Goal: Task Accomplishment & Management: Use online tool/utility

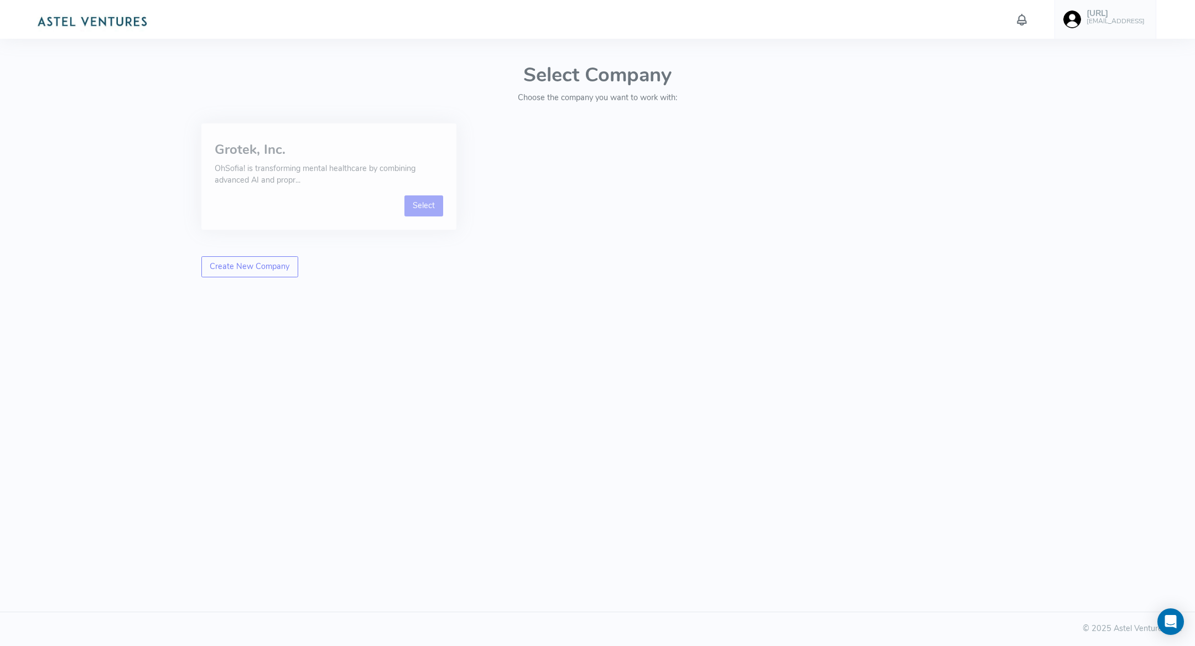
click at [421, 209] on link "Select" at bounding box center [423, 205] width 39 height 21
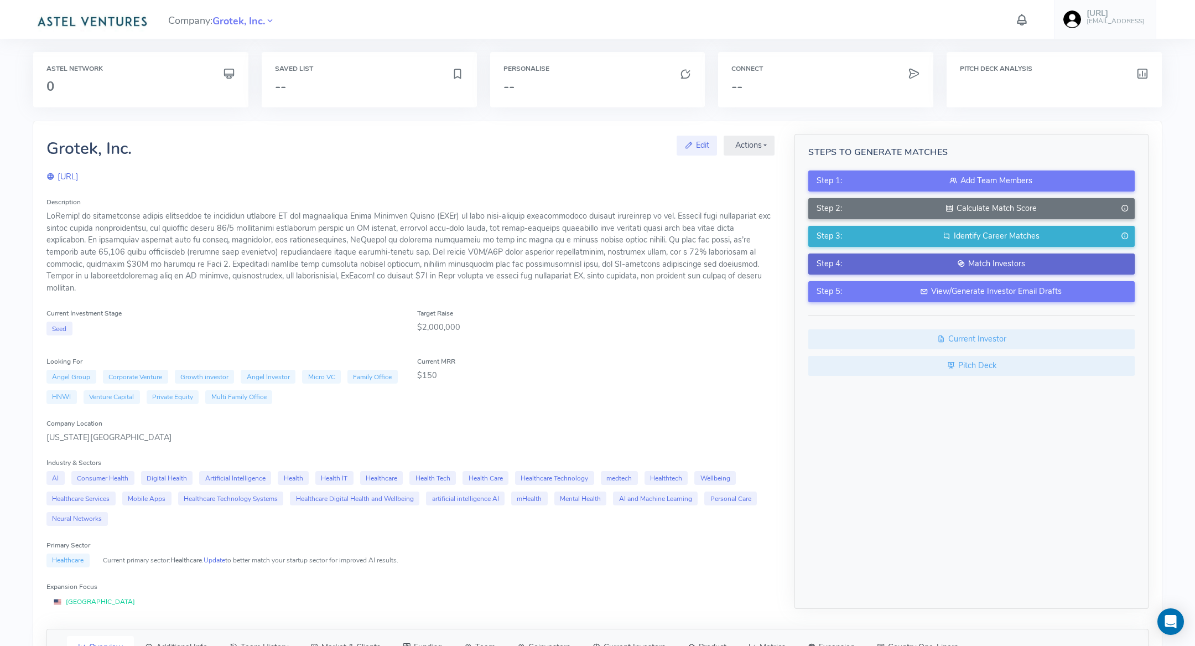
click at [963, 263] on icon at bounding box center [961, 263] width 8 height 11
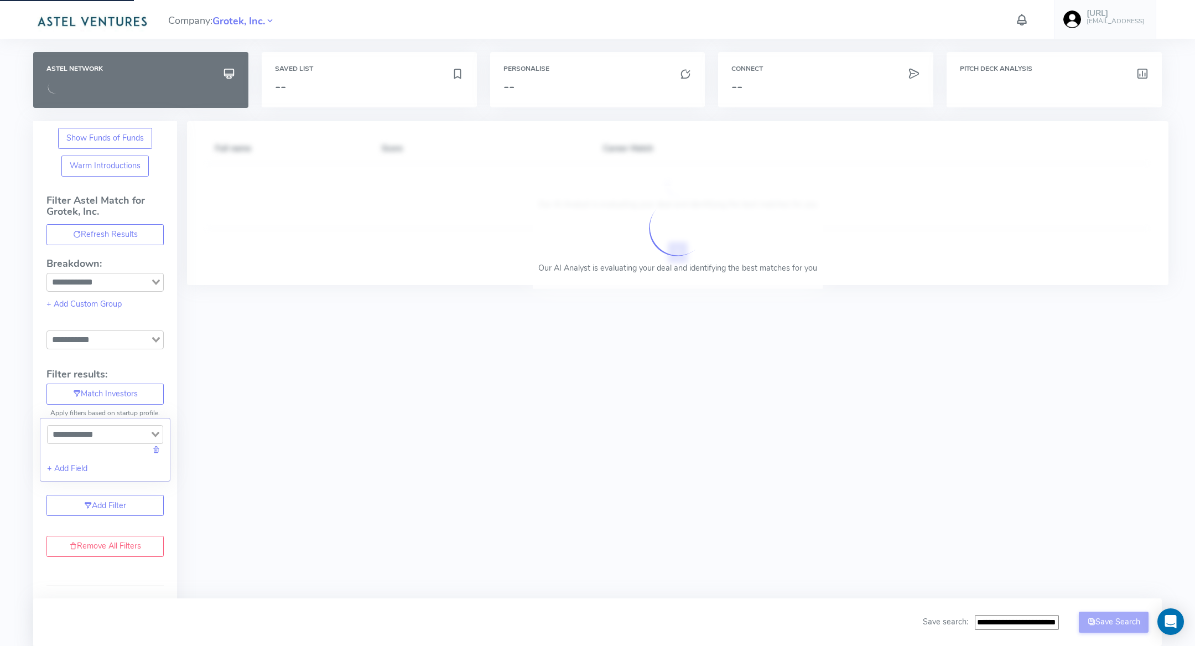
type input "**********"
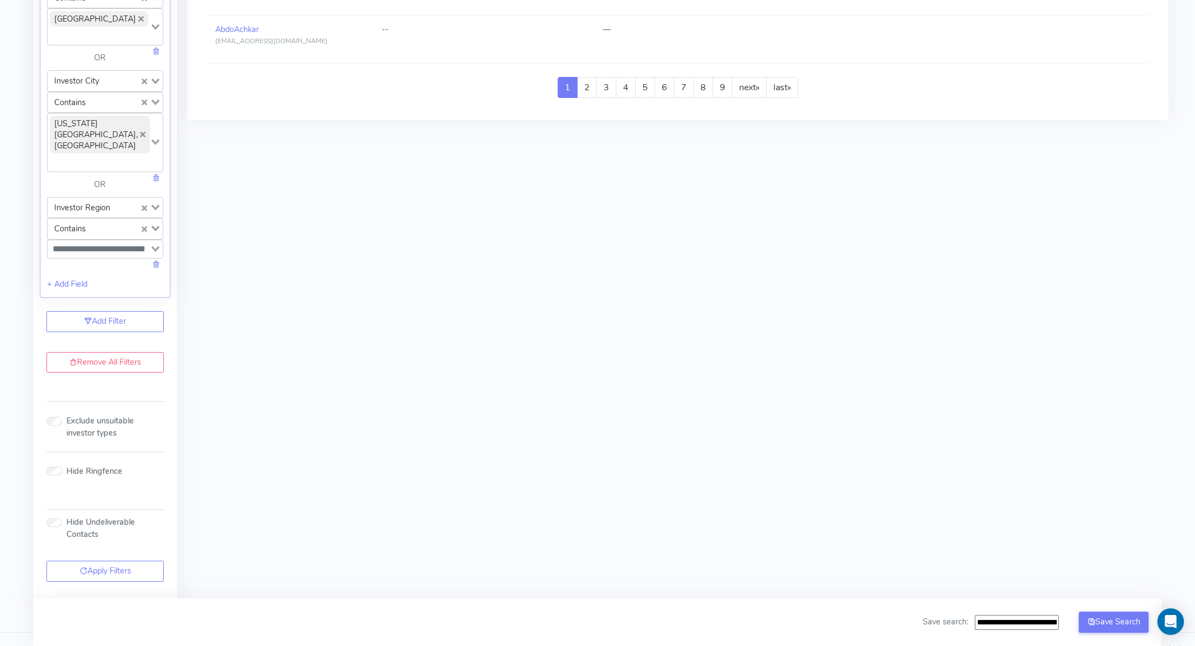
scroll to position [1202, 0]
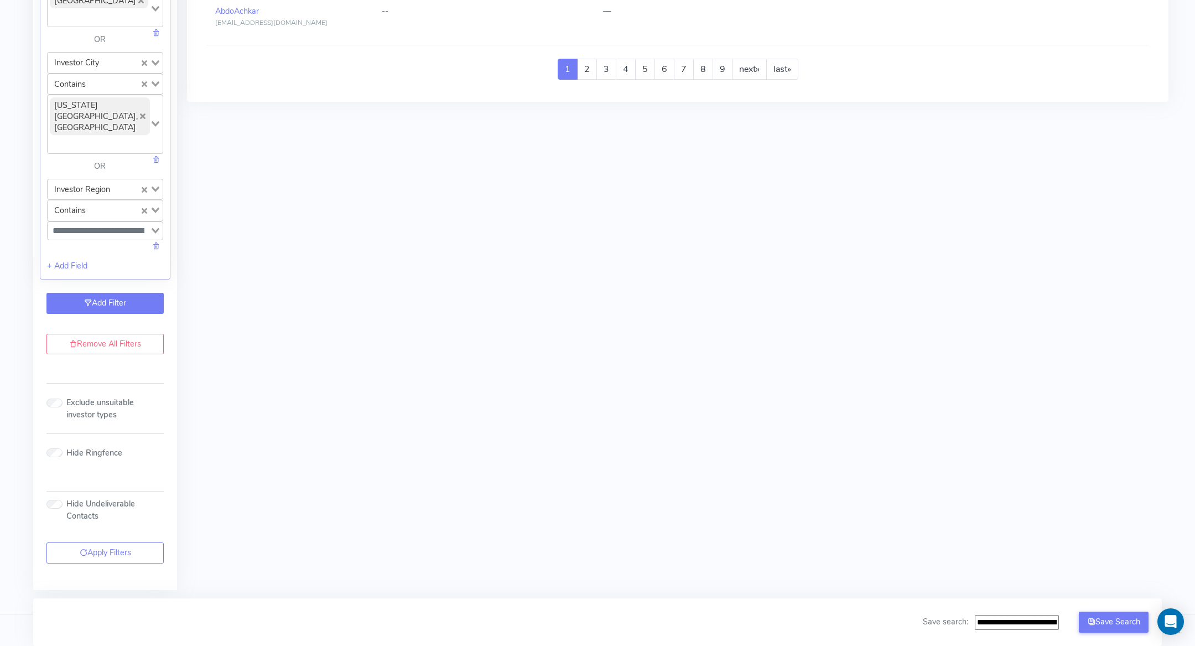
click at [96, 300] on link "Add Filter" at bounding box center [104, 303] width 117 height 21
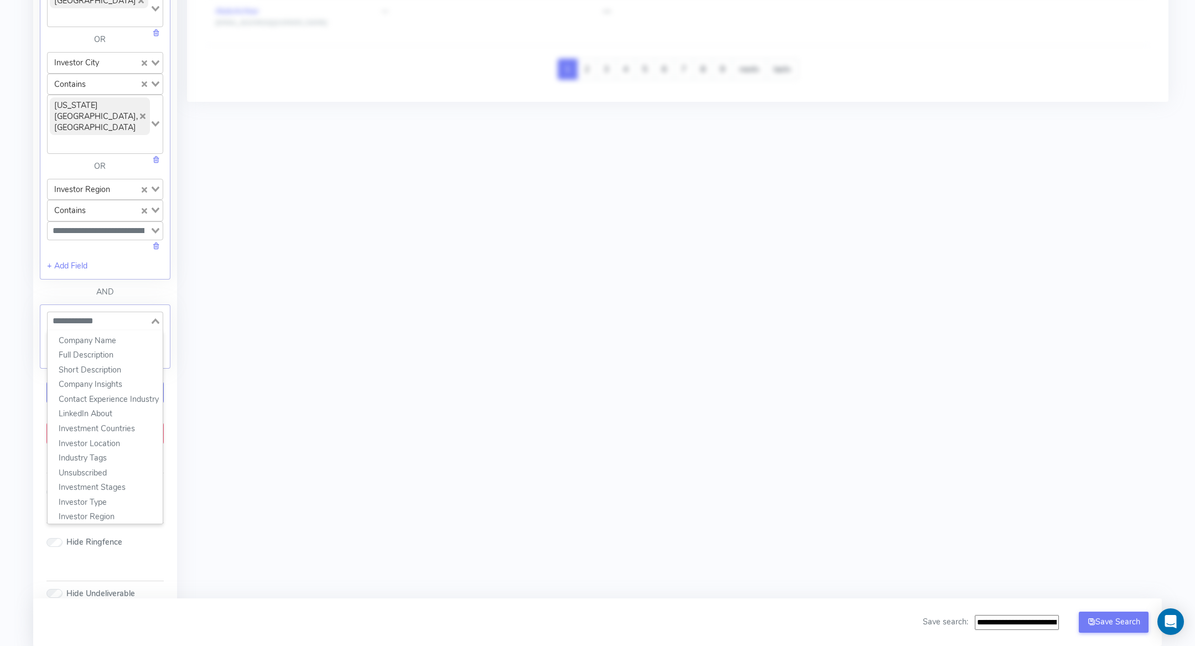
click at [90, 321] on input "Search for option" at bounding box center [99, 320] width 100 height 13
click at [112, 514] on li "Interested in Similar Deals Tags" at bounding box center [105, 513] width 115 height 15
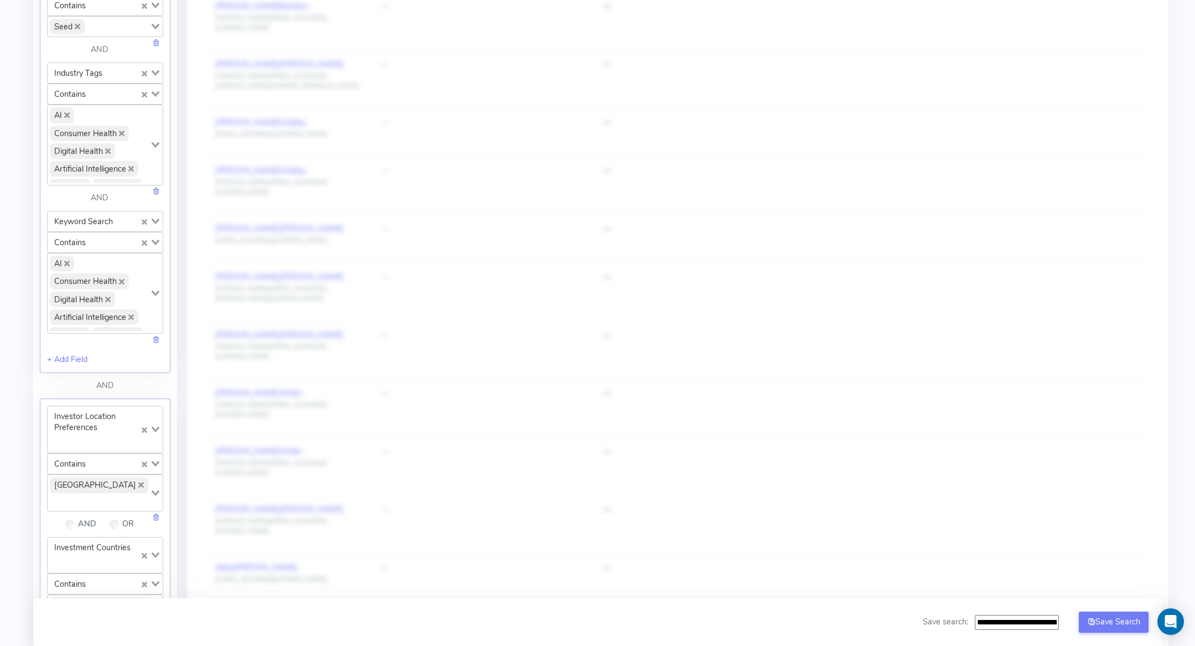
scroll to position [581, 0]
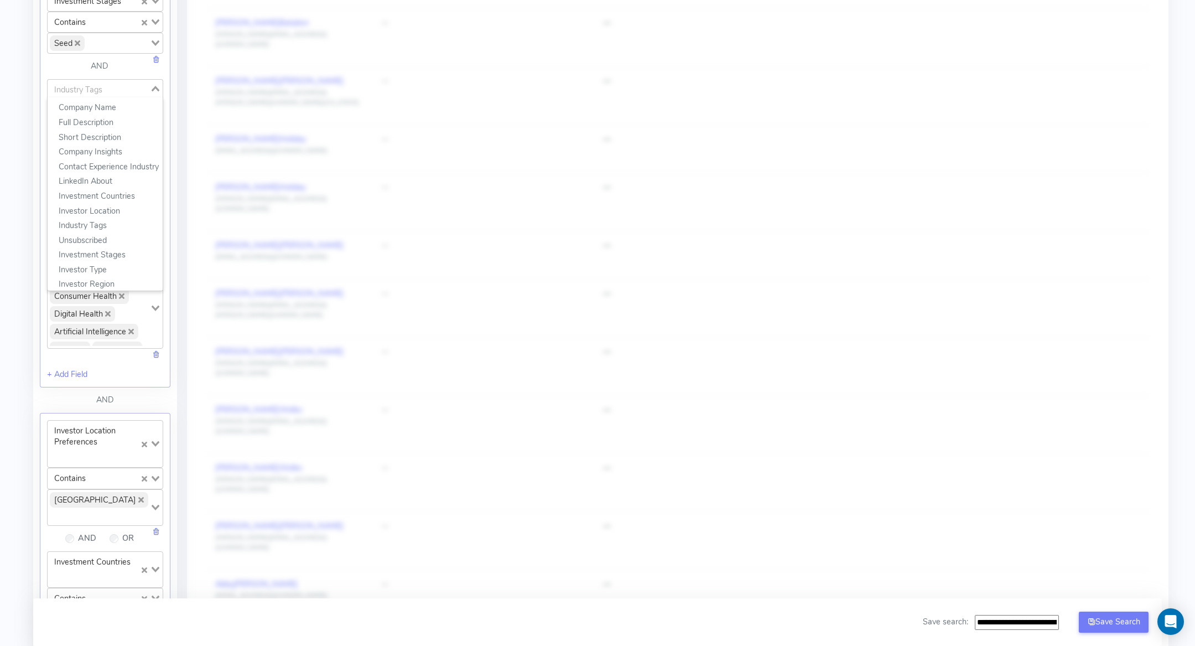
click at [127, 92] on div "Industry Tags Loading..." at bounding box center [105, 88] width 116 height 19
click at [132, 274] on li "Interested in Similar Deals Tags" at bounding box center [105, 281] width 115 height 15
type input "**"
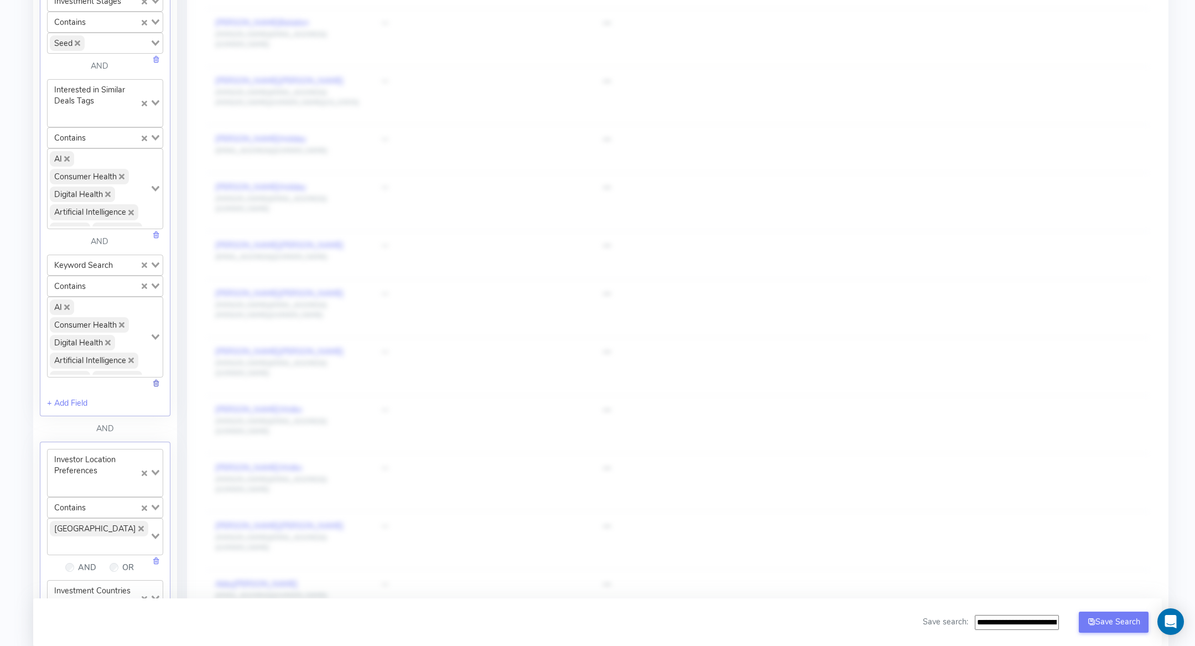
click at [157, 377] on link at bounding box center [156, 382] width 8 height 11
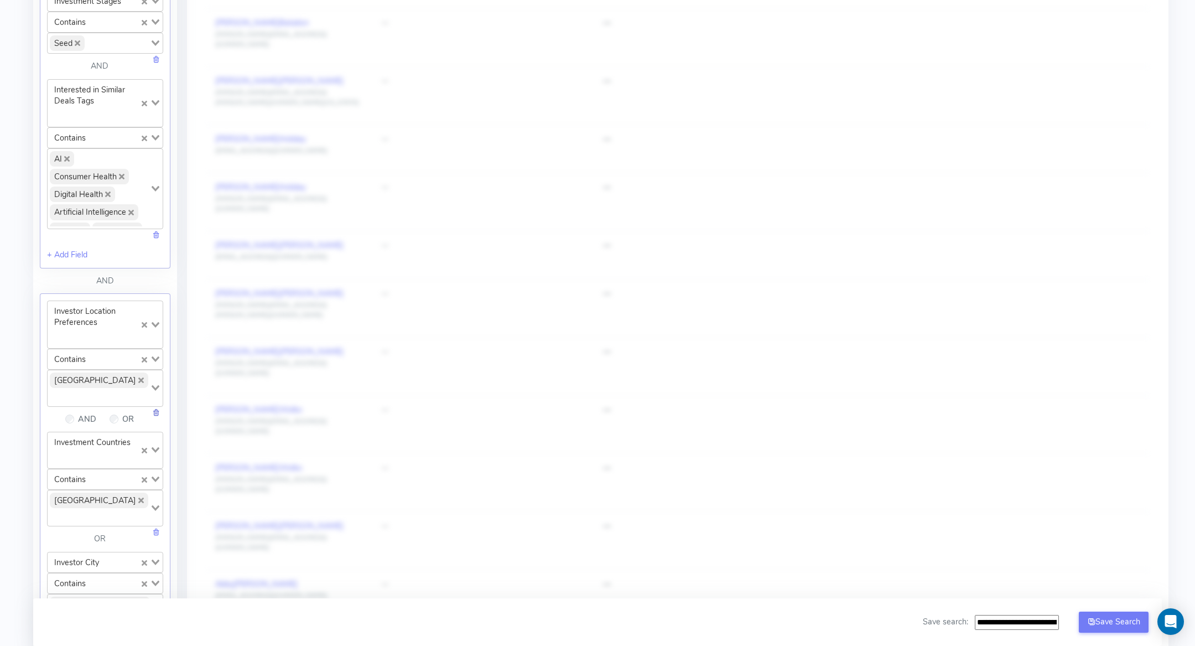
click at [155, 410] on link at bounding box center [156, 412] width 8 height 11
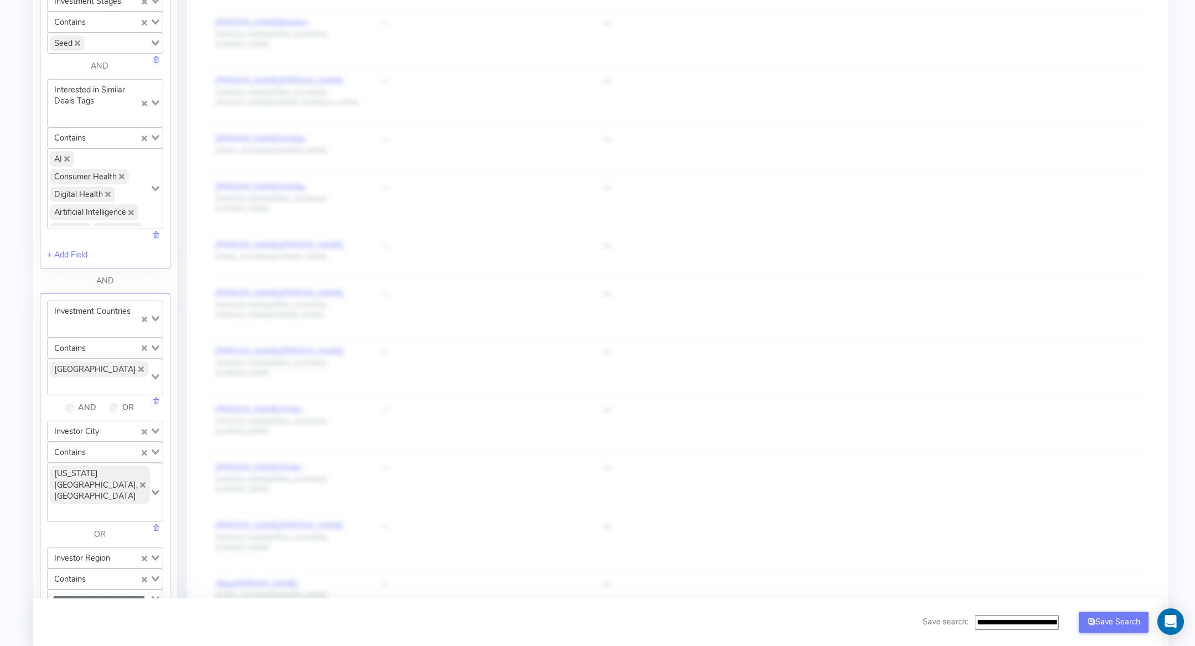
click at [155, 407] on div at bounding box center [157, 401] width 11 height 12
click at [157, 395] on div "United States of America Loading..." at bounding box center [105, 376] width 116 height 37
click at [159, 275] on div "AND" at bounding box center [105, 284] width 131 height 19
click at [155, 406] on link at bounding box center [156, 400] width 8 height 11
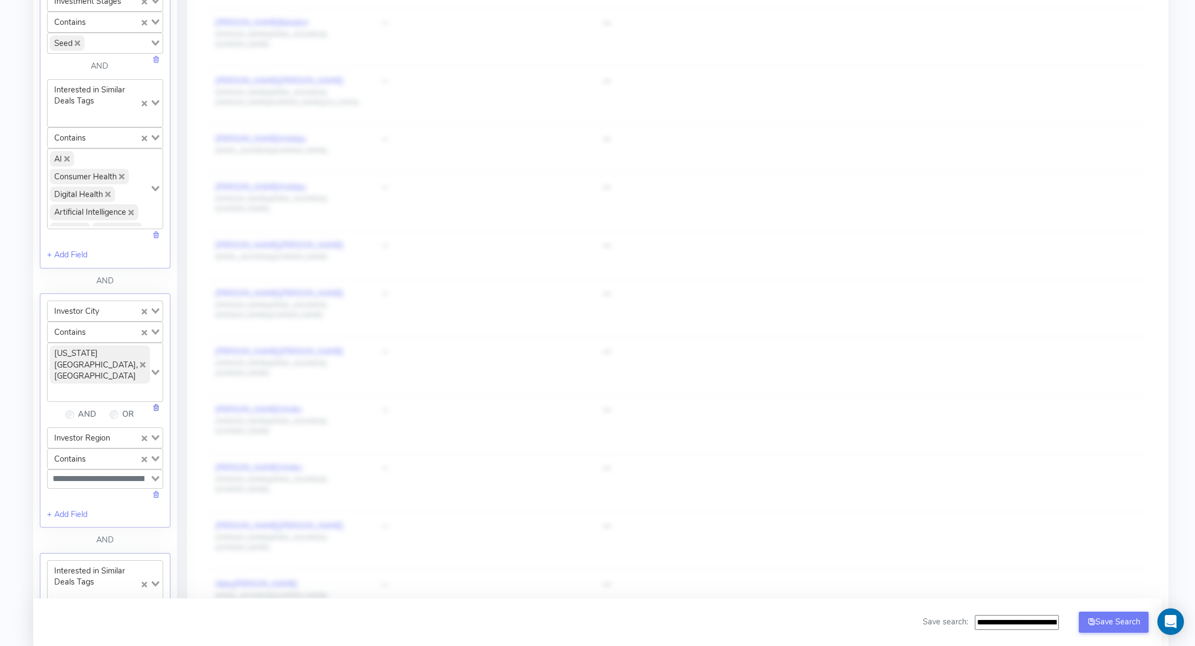
click at [154, 402] on link at bounding box center [156, 407] width 8 height 11
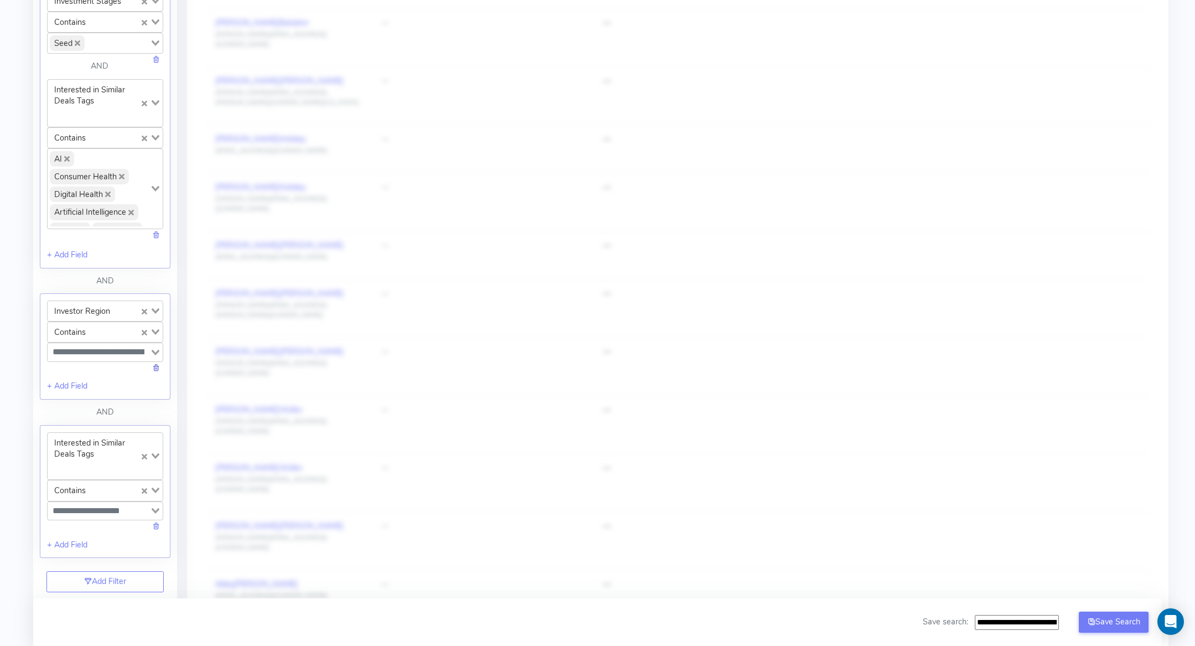
click at [156, 362] on link at bounding box center [156, 367] width 8 height 11
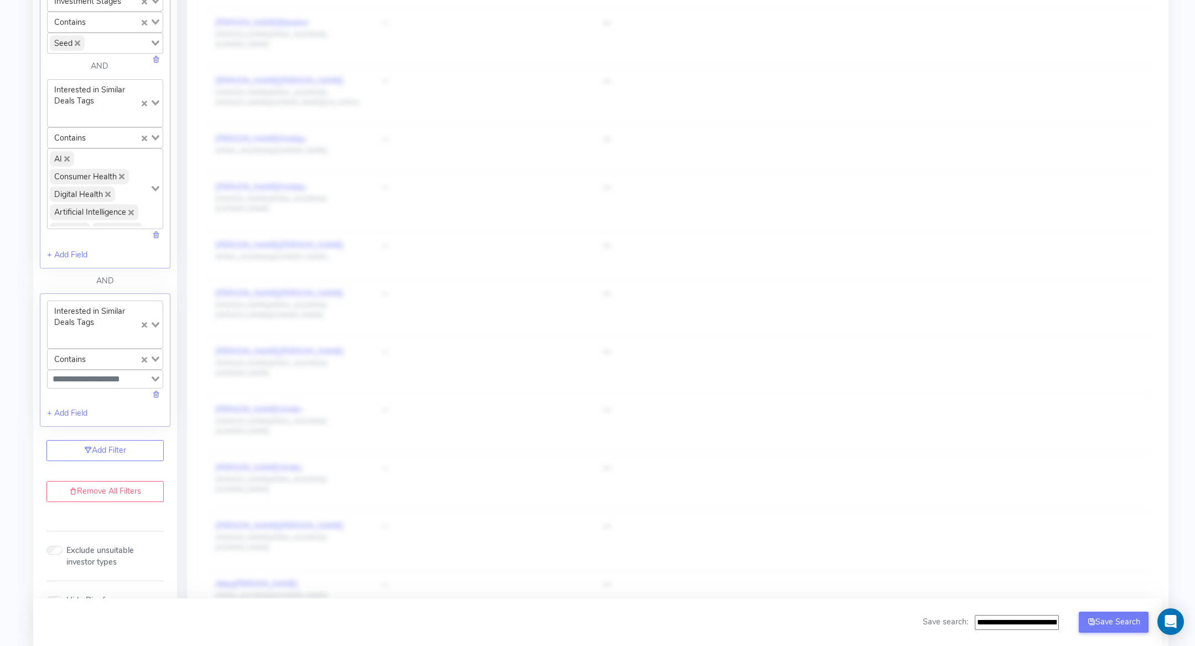
click at [157, 393] on div "Interested in Similar Deals Tags Loading... Contains Loading... Loading... + Ad…" at bounding box center [105, 359] width 131 height 133
click at [157, 388] on link at bounding box center [156, 393] width 8 height 11
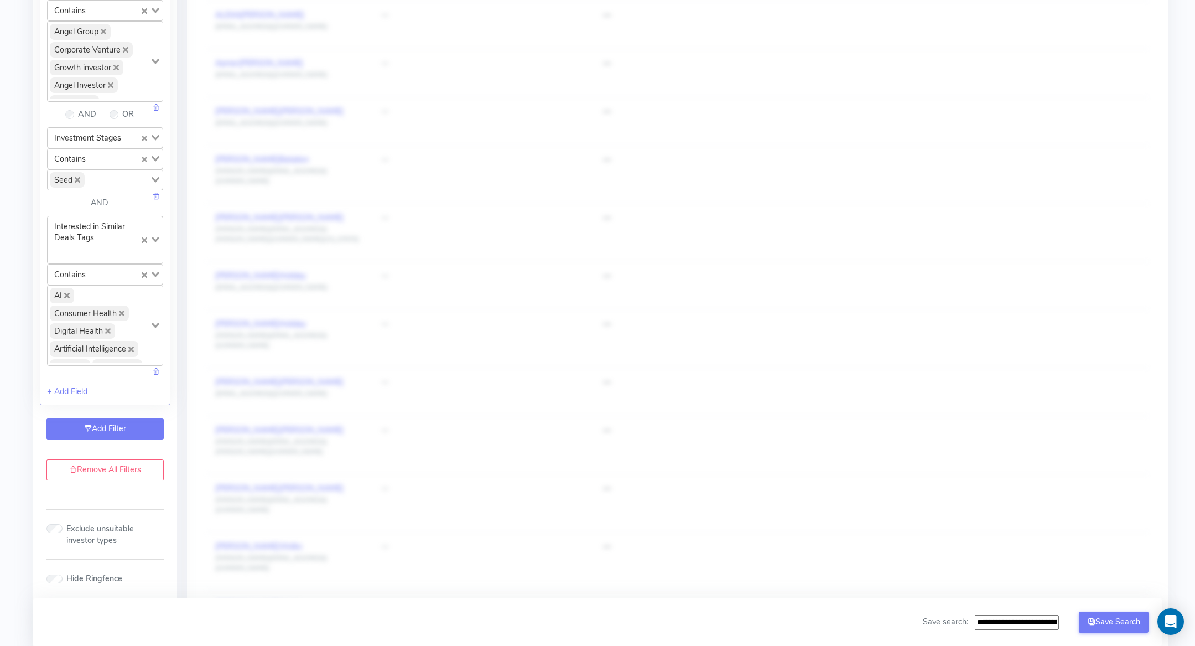
scroll to position [431, 0]
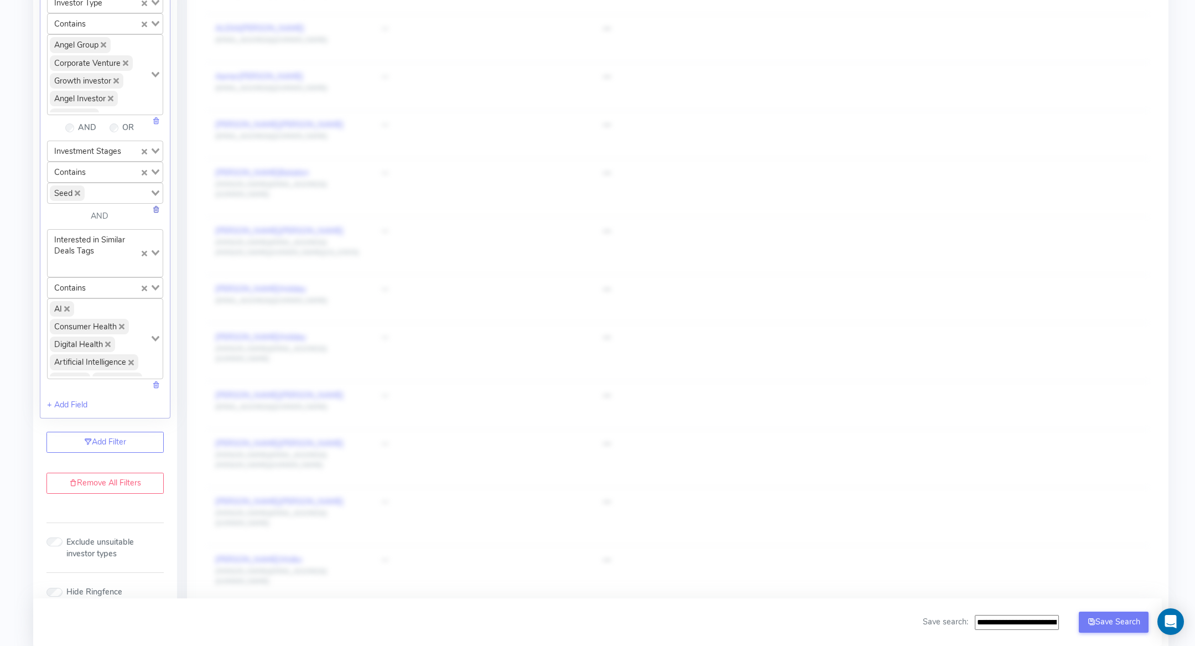
click at [156, 204] on link at bounding box center [156, 209] width 8 height 11
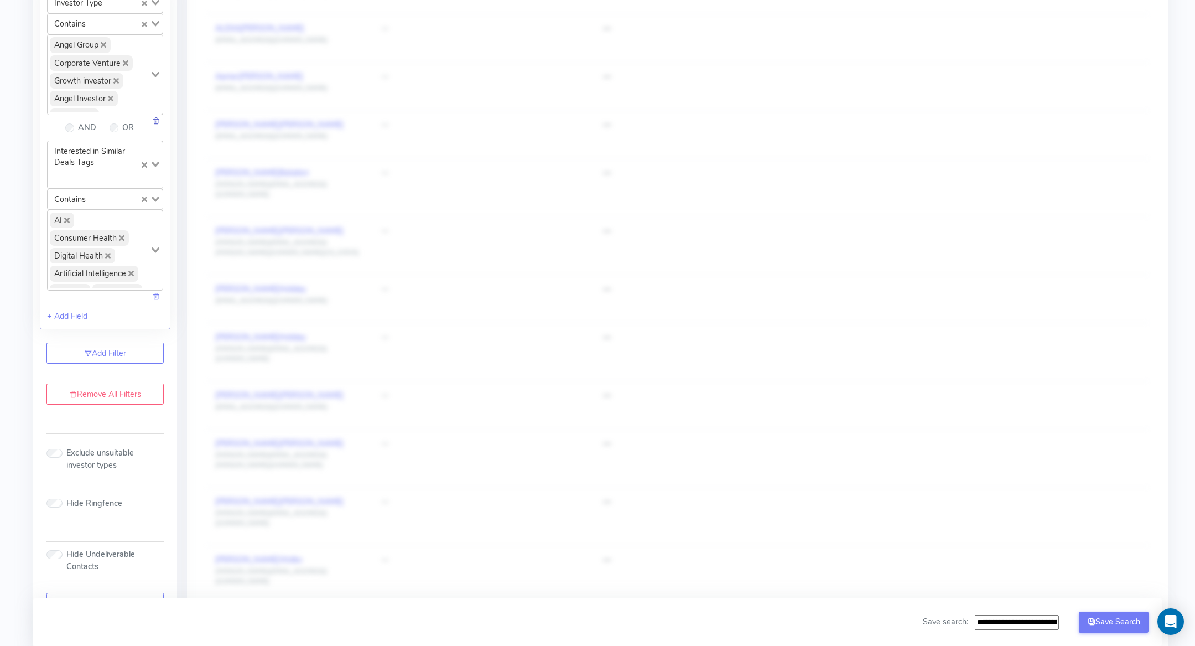
click at [158, 117] on link at bounding box center [156, 120] width 8 height 11
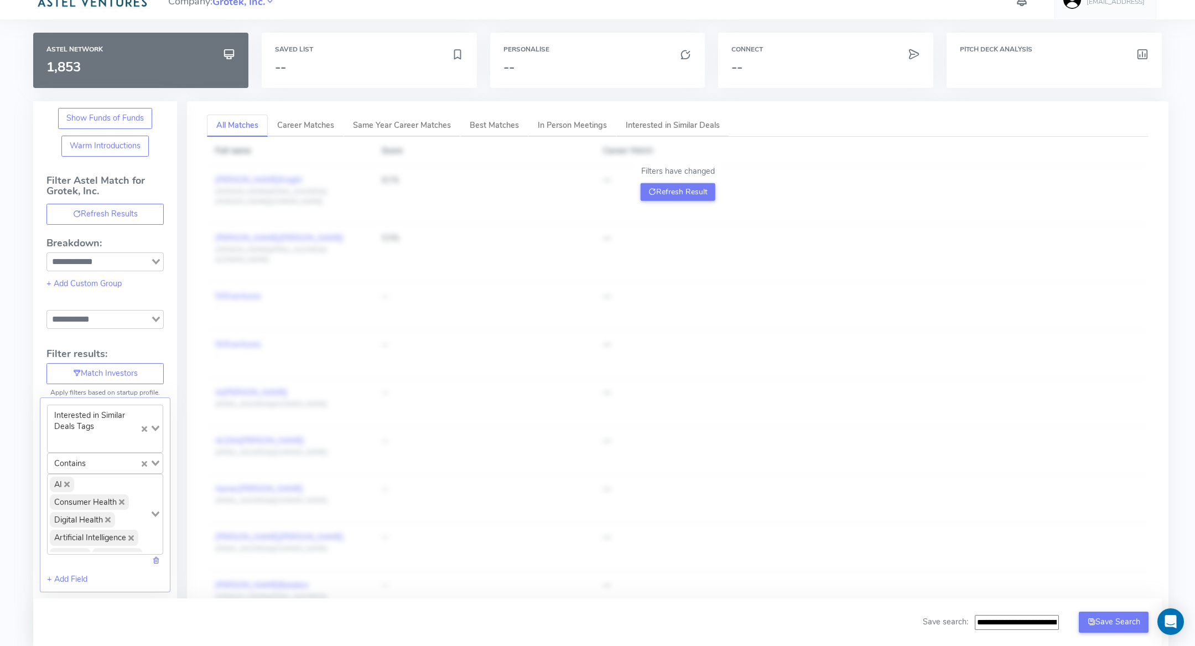
scroll to position [0, 0]
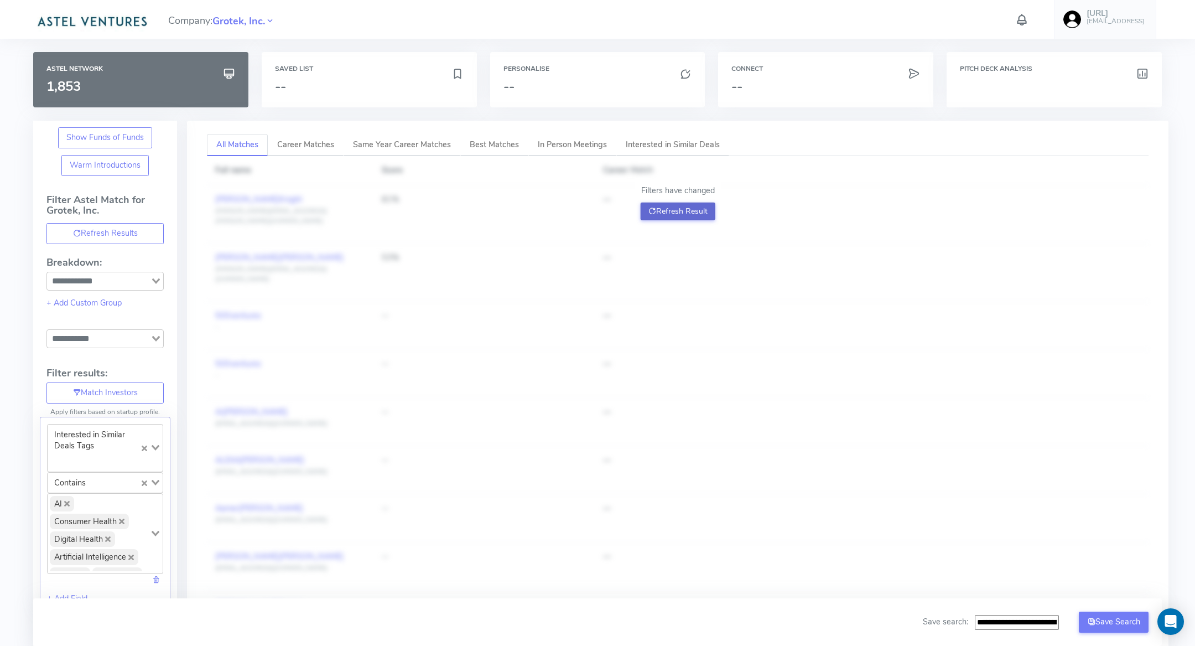
click at [695, 212] on button "Refresh Result" at bounding box center [678, 211] width 75 height 18
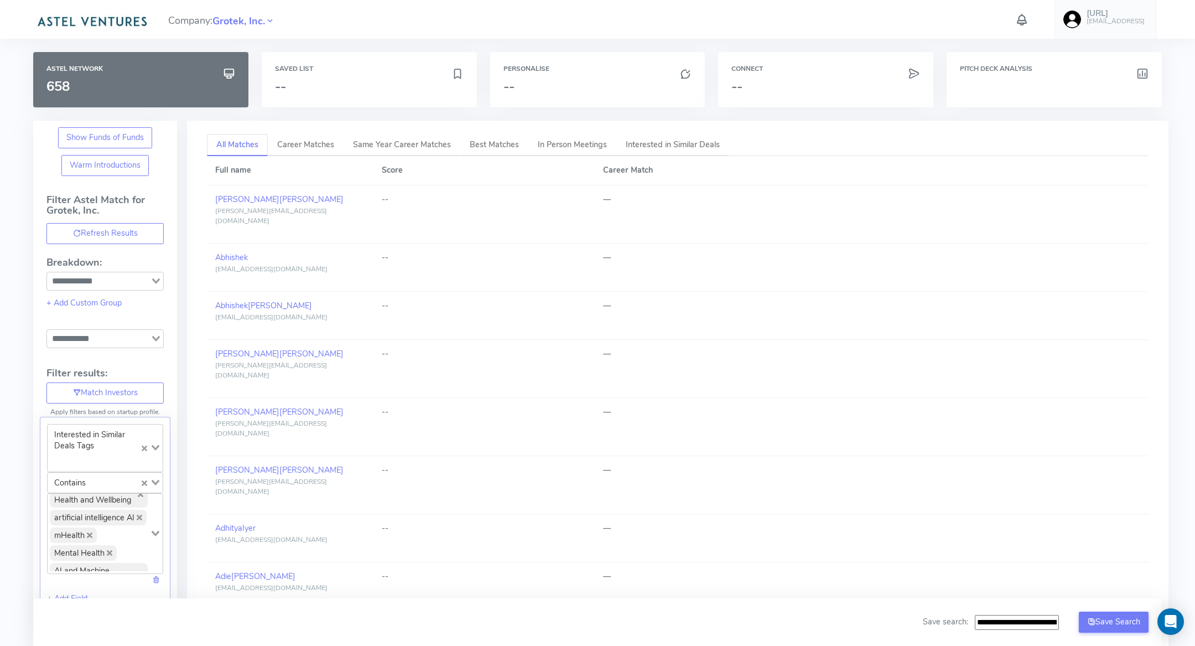
scroll to position [347, 0]
click at [1033, 623] on input "**********" at bounding box center [1017, 622] width 84 height 15
click at [1010, 623] on input "**********" at bounding box center [1017, 622] width 84 height 15
drag, startPoint x: 1015, startPoint y: 623, endPoint x: 820, endPoint y: 623, distance: 194.7
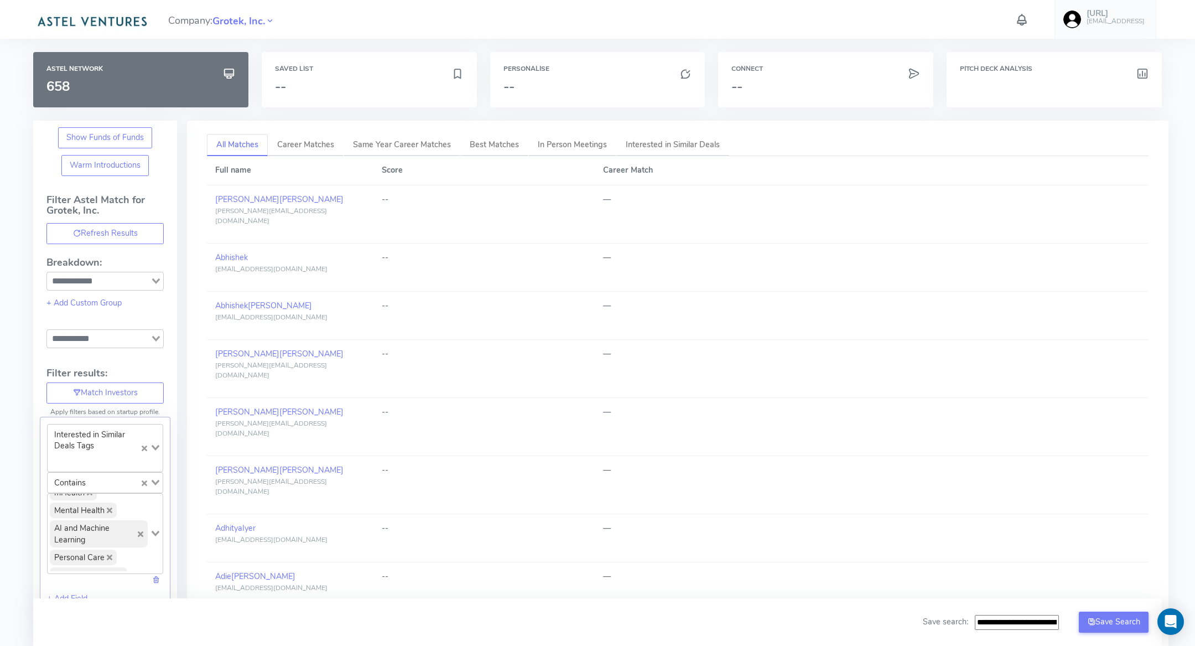
click at [820, 623] on div "**********" at bounding box center [597, 622] width 1128 height 48
drag, startPoint x: 1039, startPoint y: 621, endPoint x: 1178, endPoint y: 621, distance: 138.8
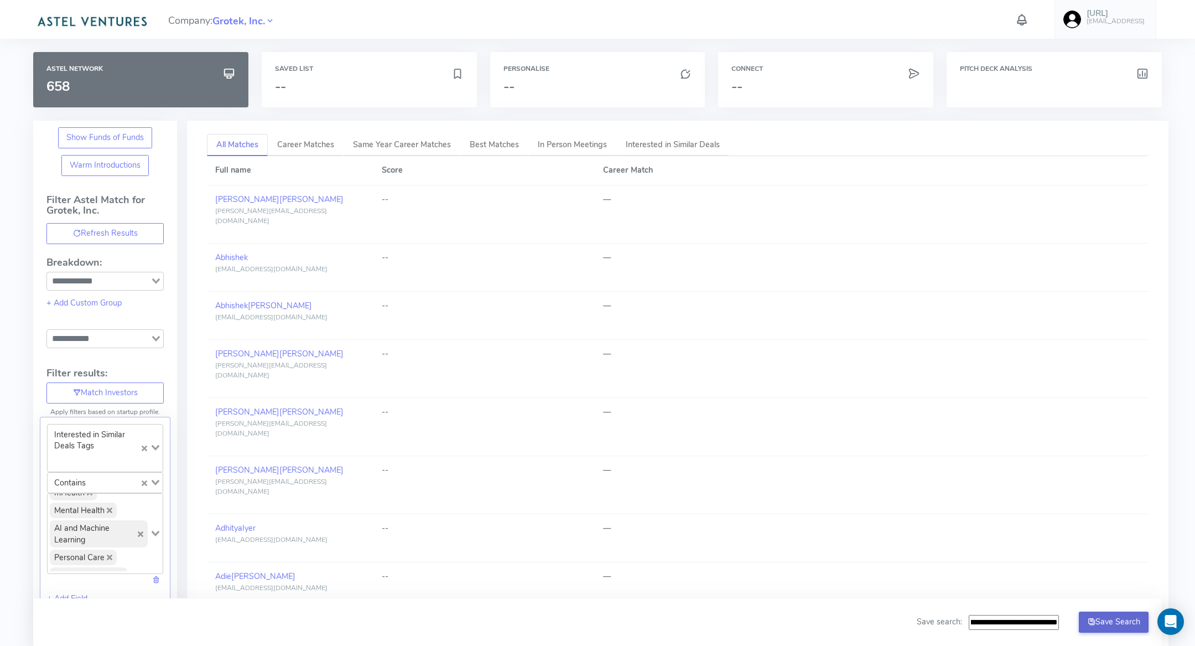
type input "**********"
click at [1111, 618] on button "Save Search" at bounding box center [1114, 621] width 70 height 21
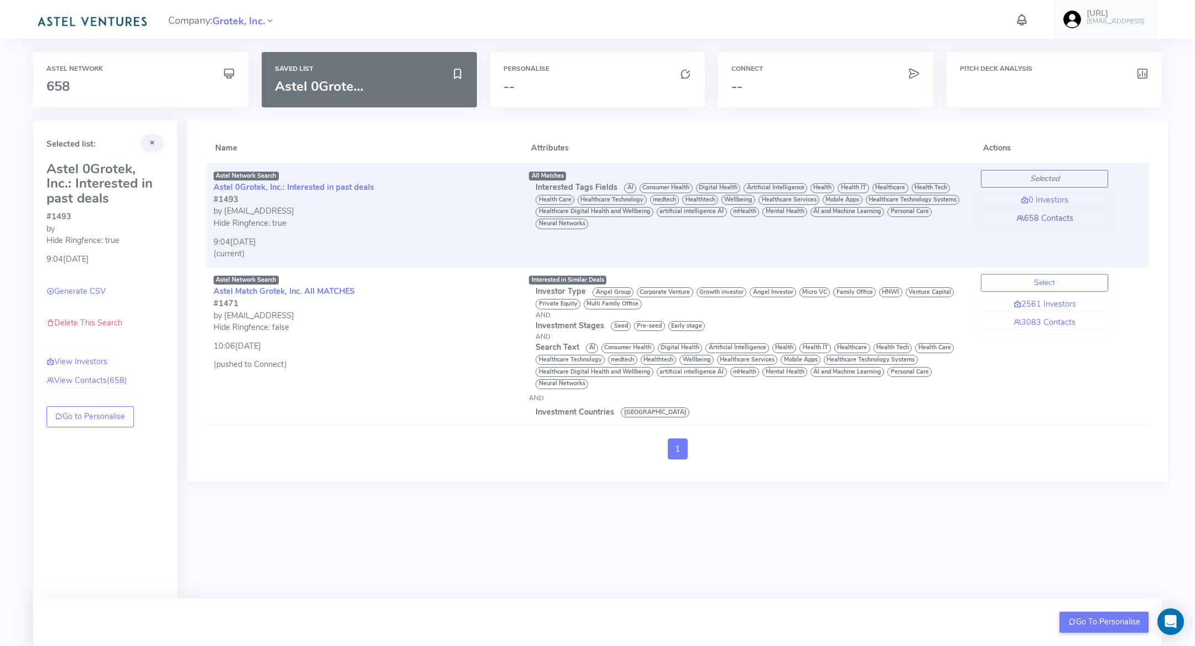
click at [1058, 218] on link "658 Contacts" at bounding box center [1044, 218] width 127 height 12
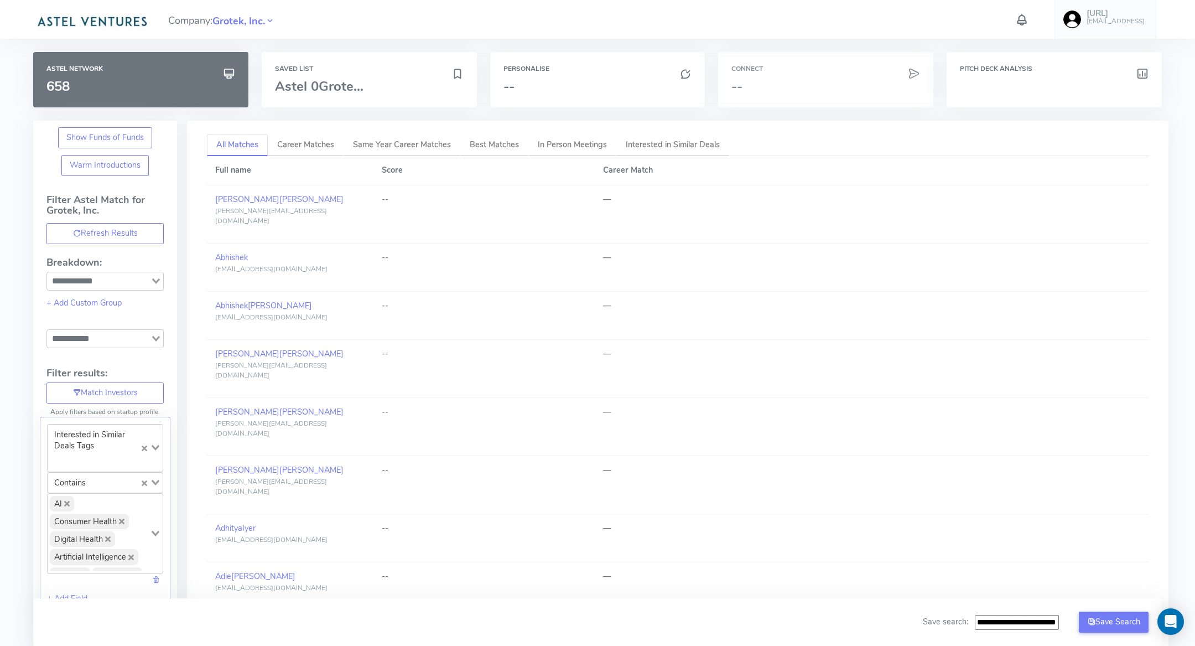
click at [822, 91] on h3 "--" at bounding box center [825, 86] width 189 height 14
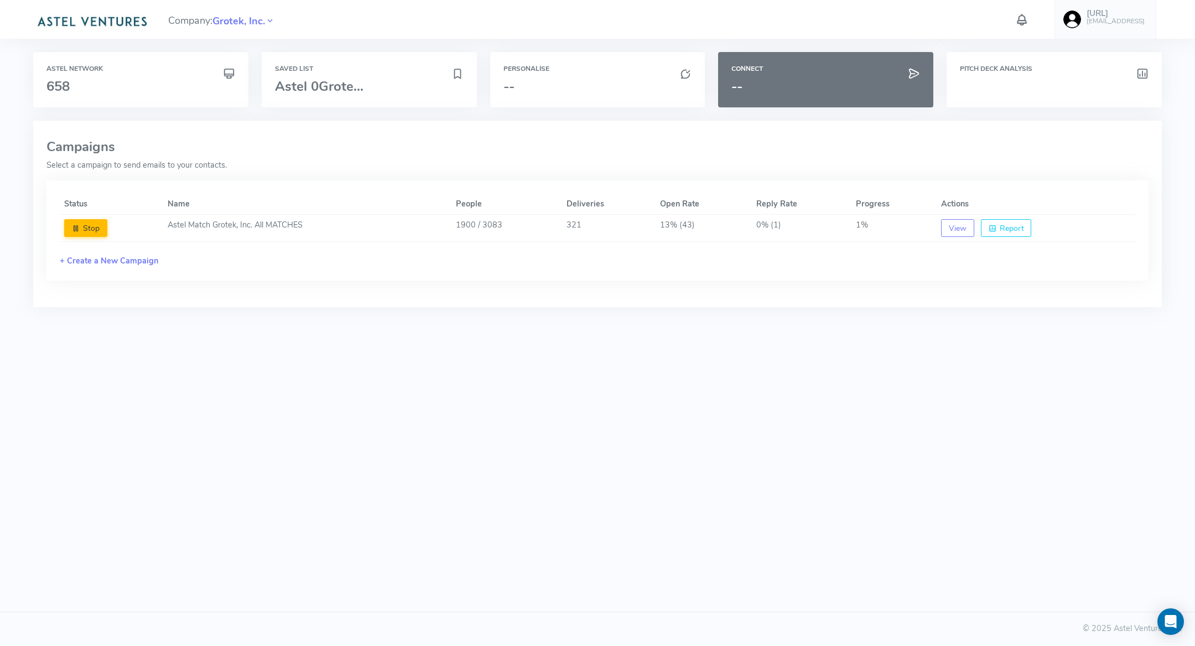
click at [123, 252] on div "Status Name People Deliveries Open Rate Reply Rate Progress Actions Stop Astel …" at bounding box center [597, 230] width 1102 height 100
click at [123, 263] on link "+ Create a New Campaign" at bounding box center [109, 260] width 98 height 11
click at [133, 321] on link "Create New Campaign" at bounding box center [113, 319] width 107 height 21
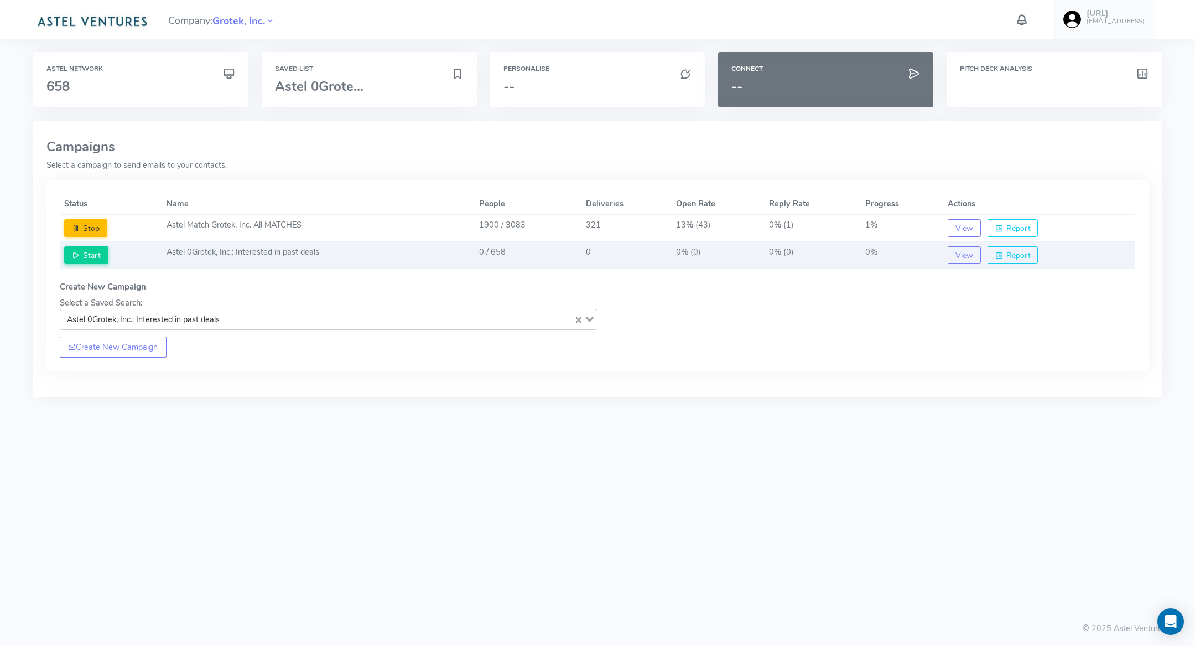
click at [328, 249] on td "Astel 0Grotek, Inc.: Interested in past deals" at bounding box center [318, 255] width 313 height 27
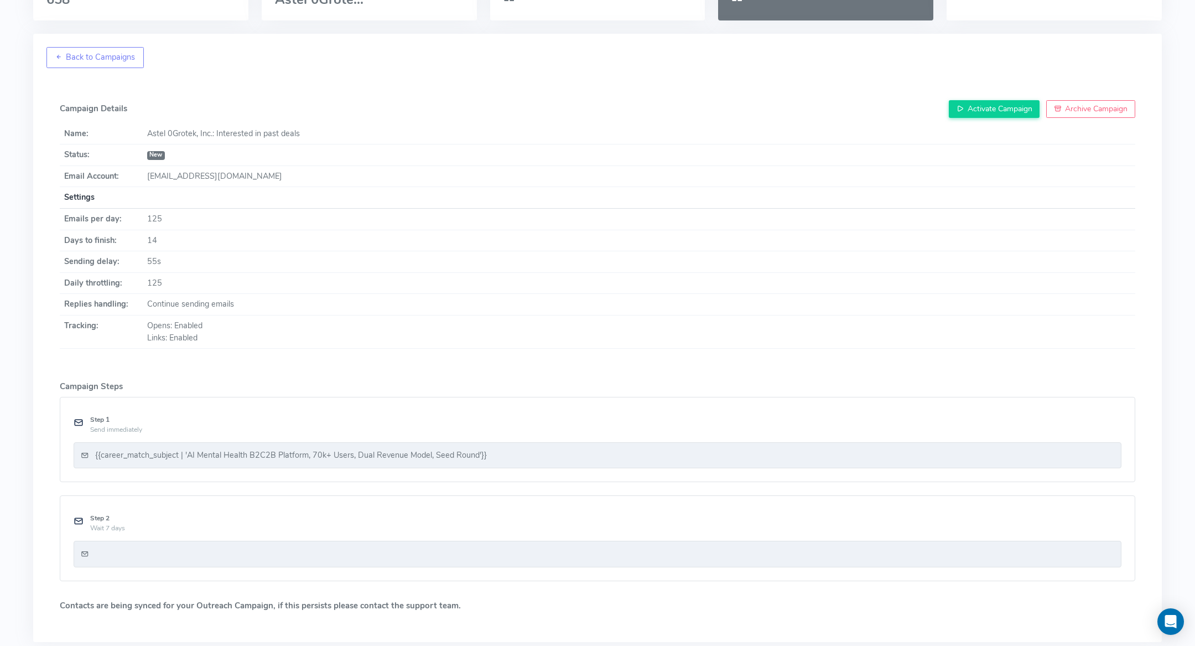
scroll to position [138, 0]
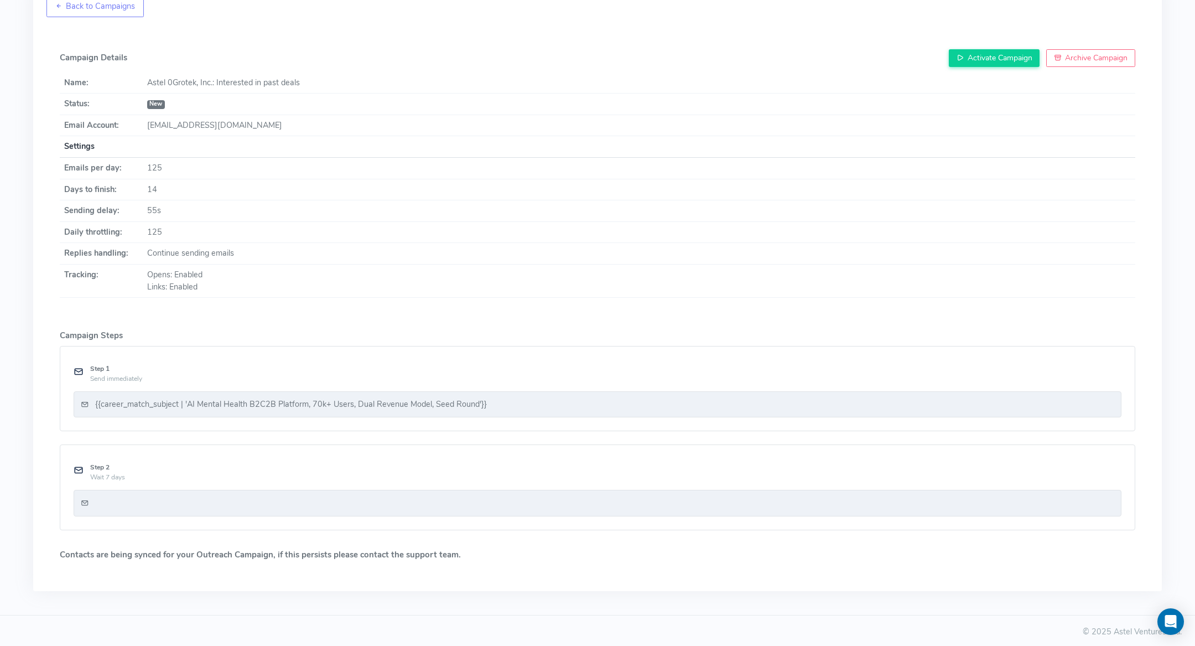
click at [431, 408] on div "{{career_match_subject | 'AI Mental Health B2C2B Platform, 70k+ Users, Dual Rev…" at bounding box center [598, 404] width 1048 height 27
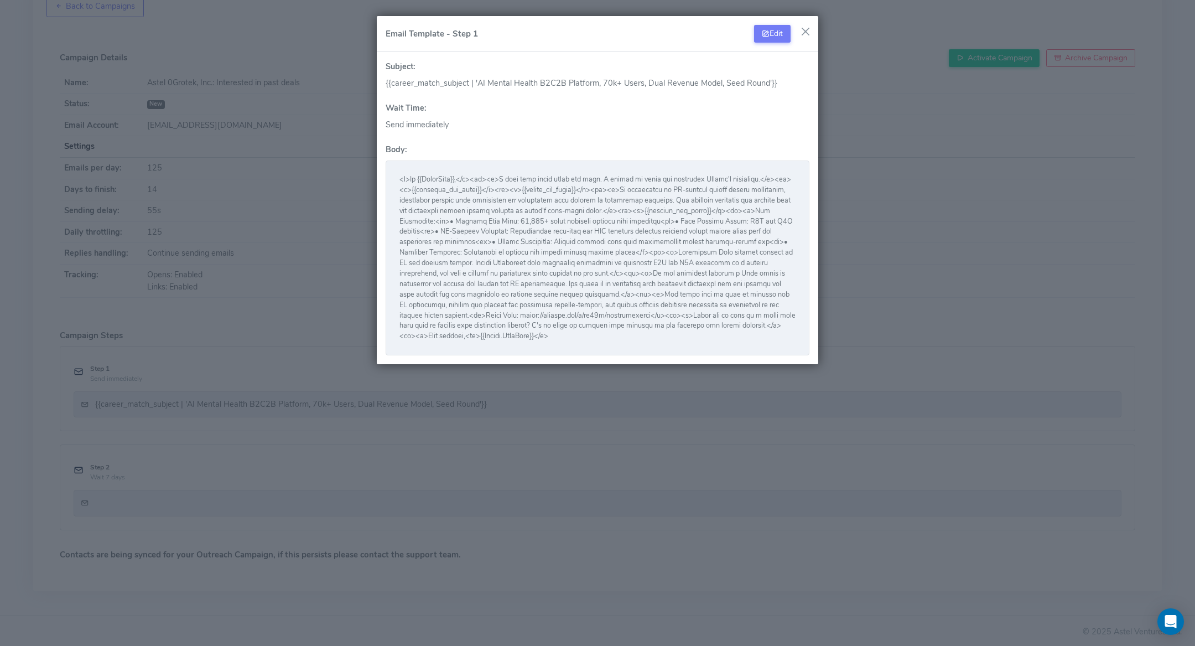
click at [803, 33] on button "button" at bounding box center [805, 31] width 17 height 17
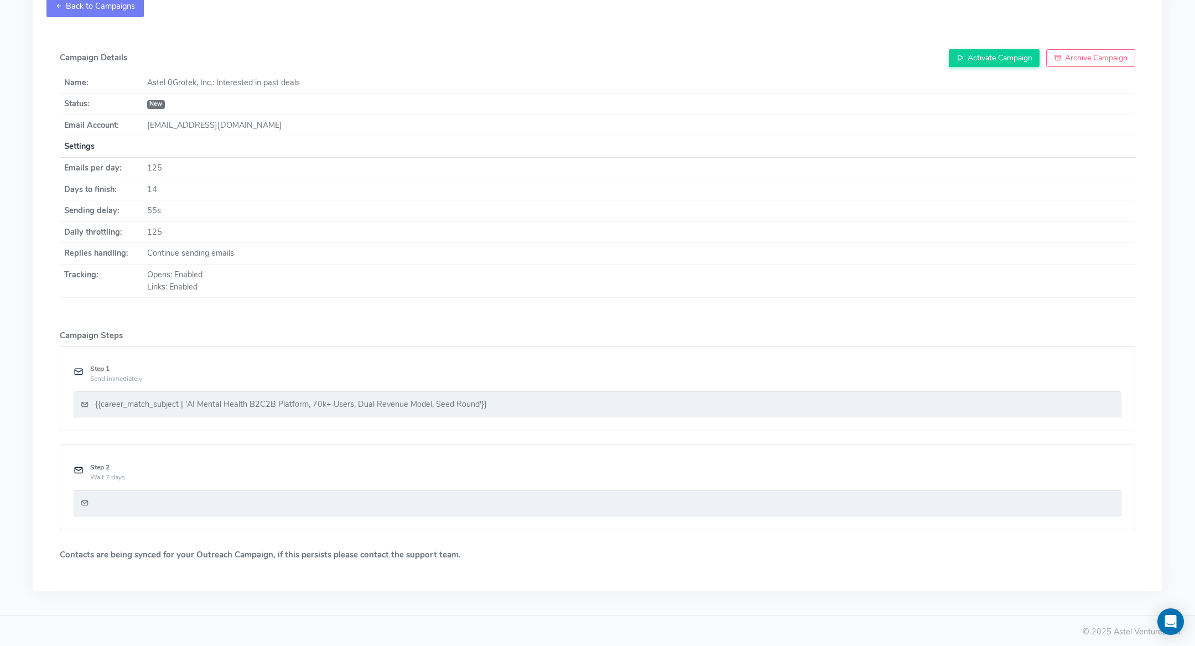
click at [64, 8] on link "Back to Campaigns" at bounding box center [94, 6] width 97 height 21
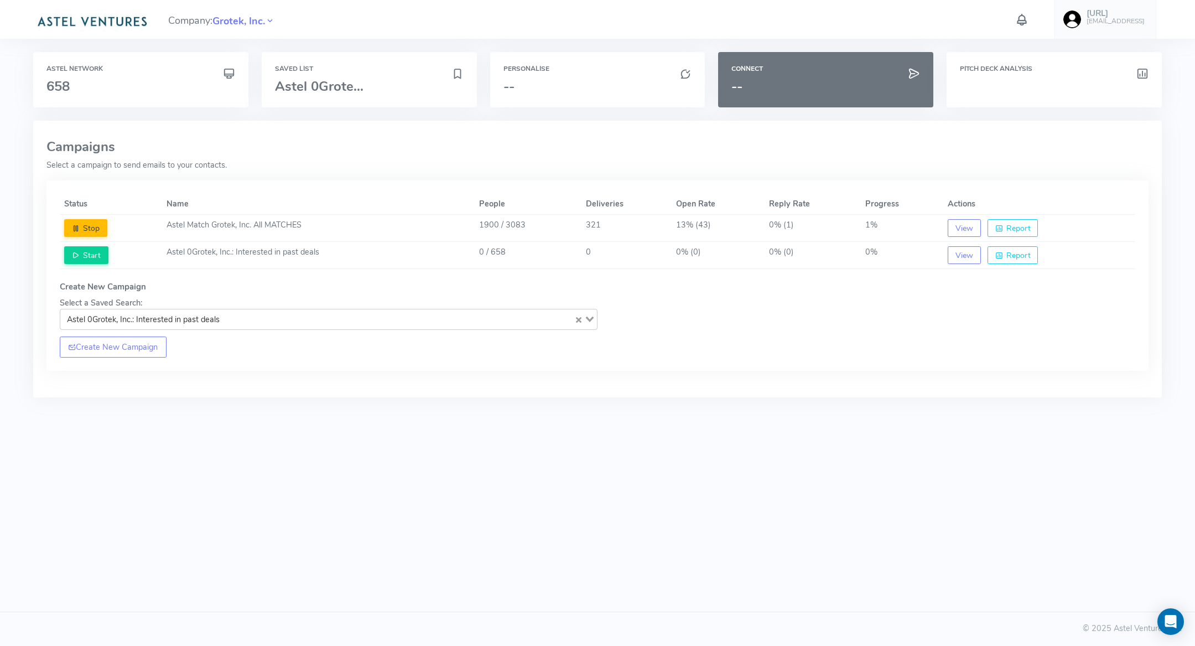
scroll to position [0, 0]
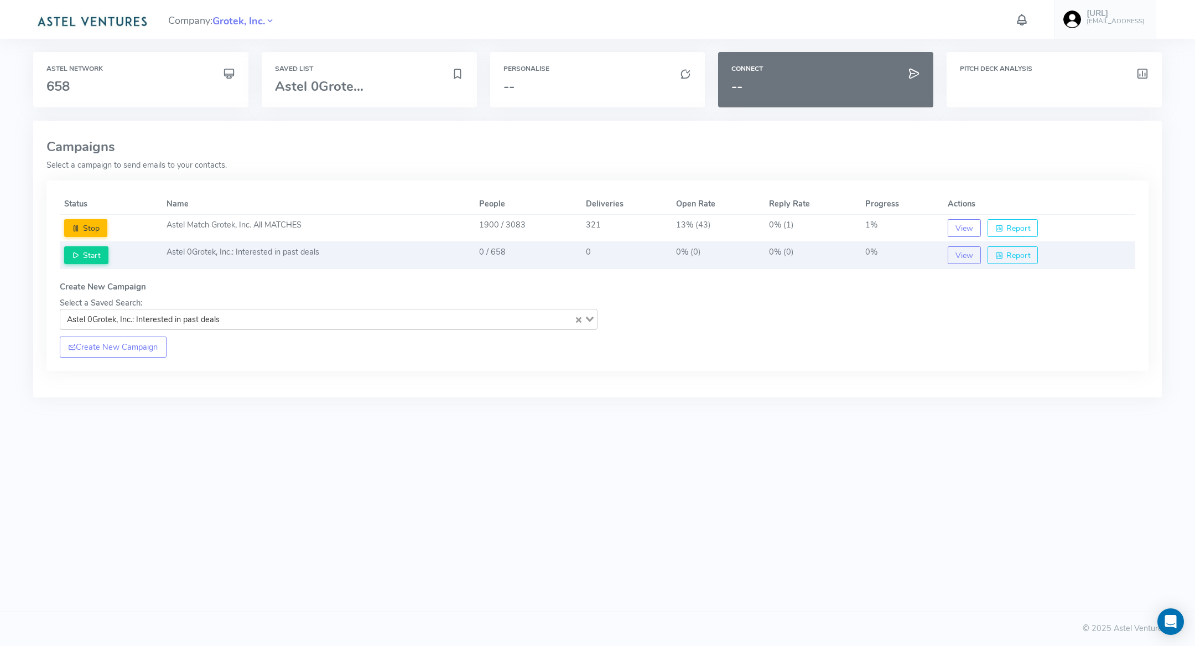
click at [353, 251] on td "Astel 0Grotek, Inc.: Interested in past deals" at bounding box center [318, 255] width 313 height 27
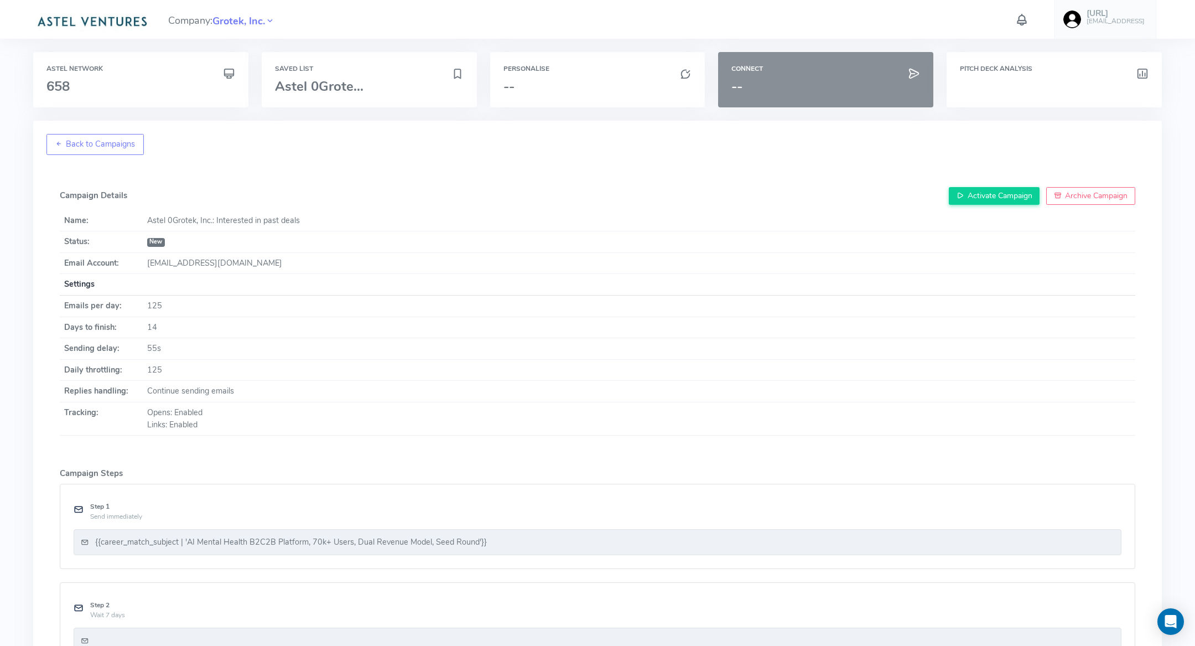
click at [813, 85] on h3 "--" at bounding box center [825, 86] width 189 height 14
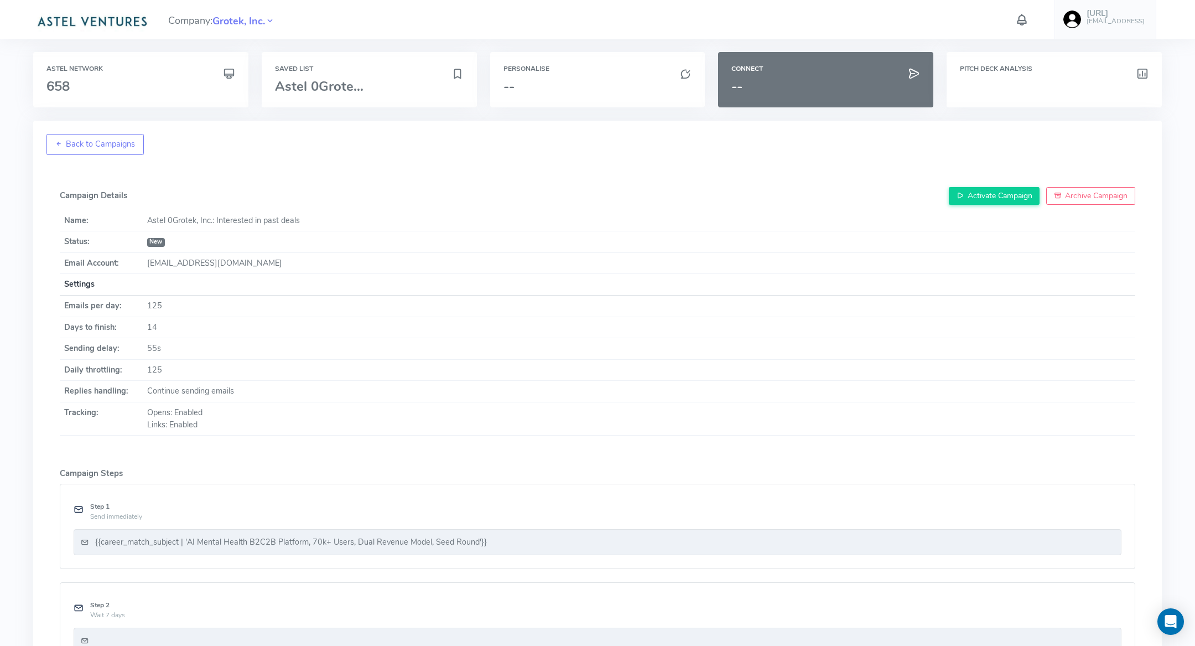
click at [111, 29] on img at bounding box center [91, 20] width 117 height 22
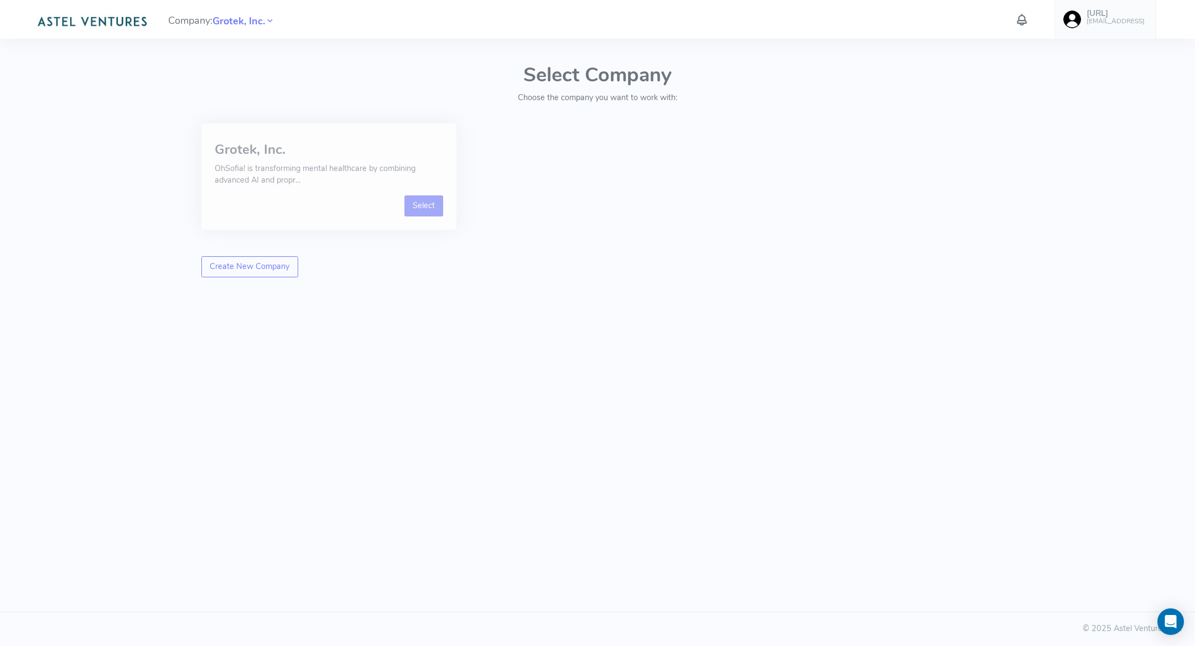
click at [434, 202] on link "Select" at bounding box center [423, 205] width 39 height 21
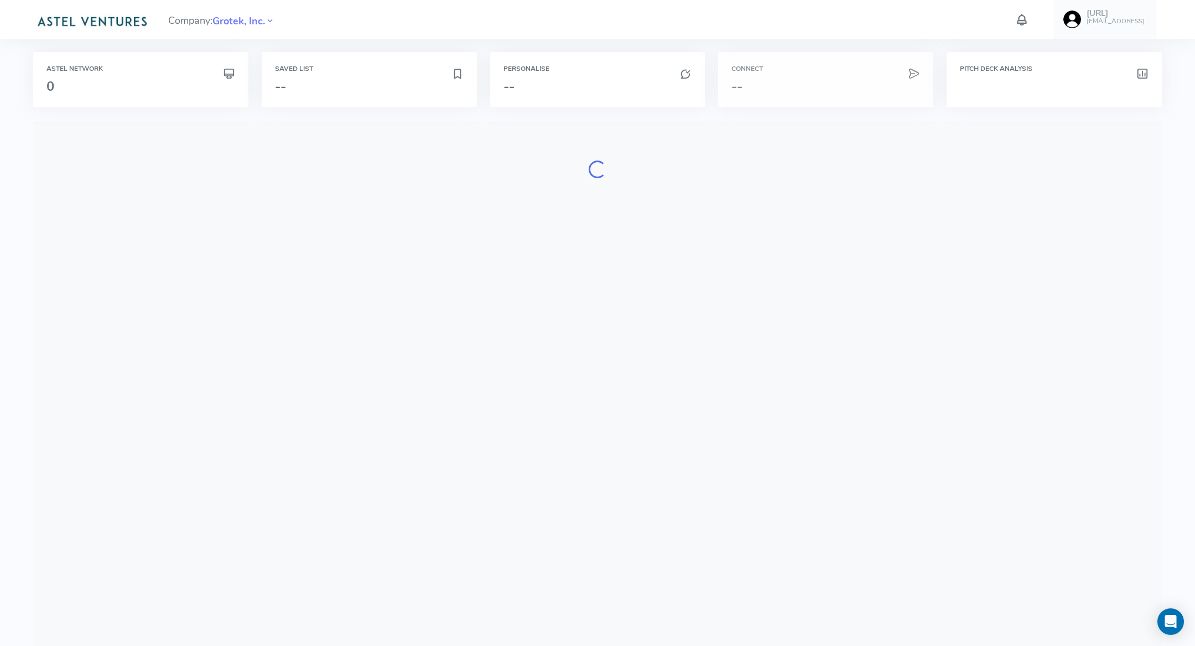
click at [821, 87] on h3 "--" at bounding box center [825, 86] width 189 height 14
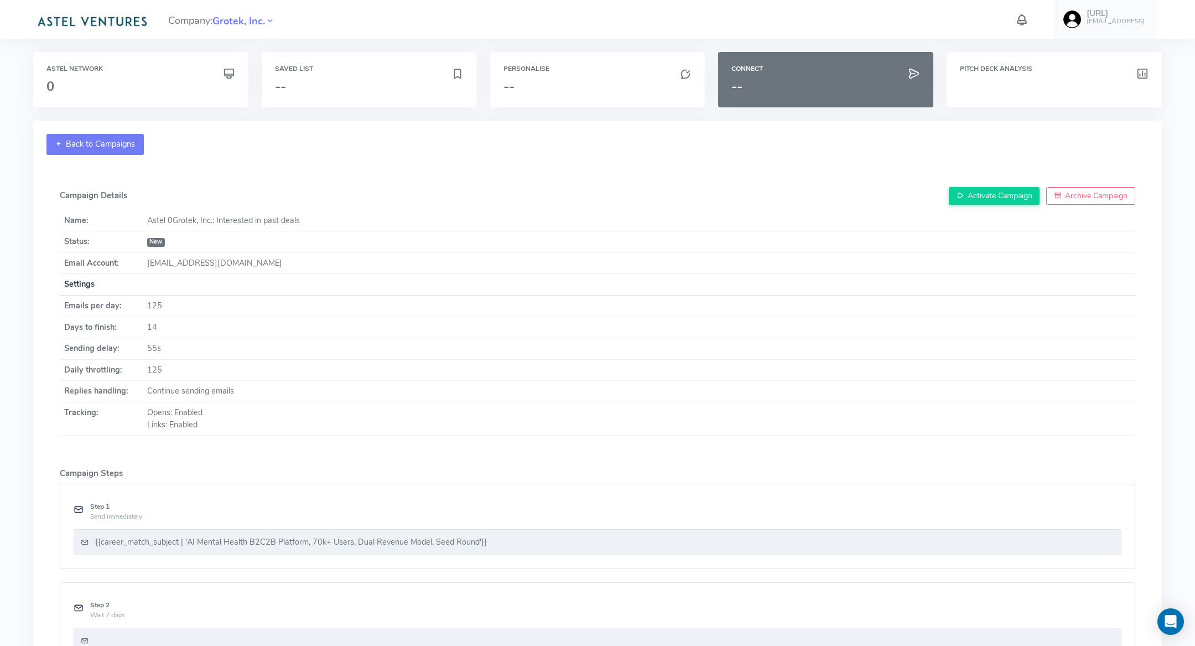
click at [117, 147] on link "Back to Campaigns" at bounding box center [94, 144] width 97 height 21
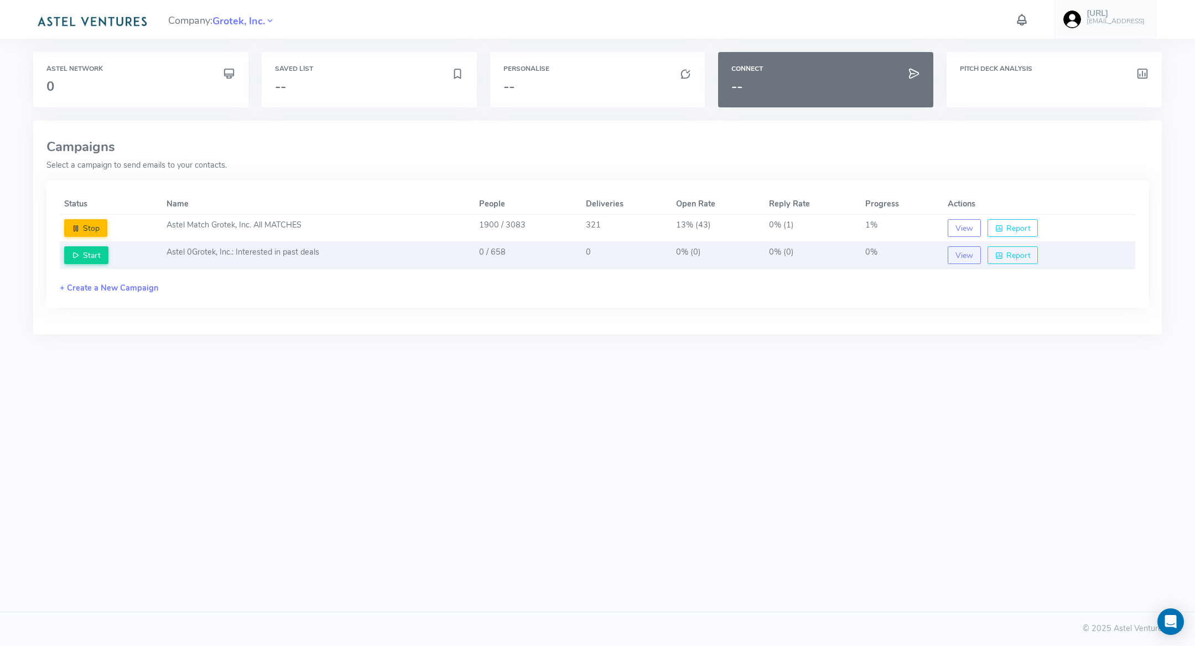
click at [452, 253] on td "Astel 0Grotek, Inc.: Interested in past deals" at bounding box center [318, 255] width 313 height 27
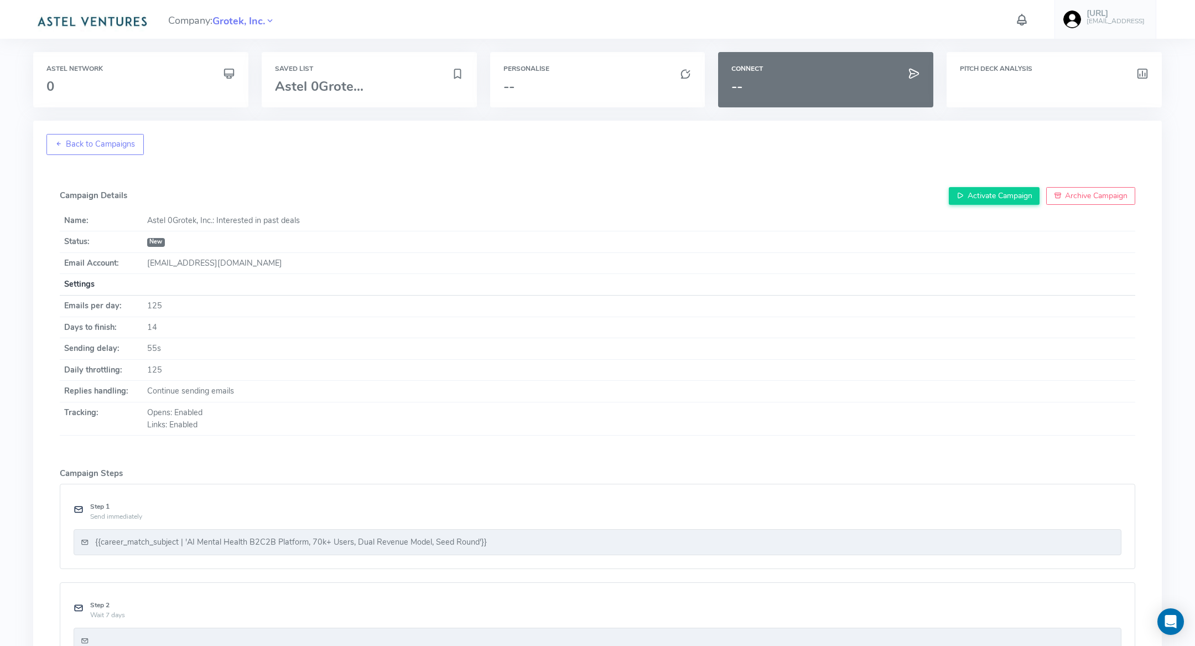
scroll to position [138, 0]
